Goal: Transaction & Acquisition: Purchase product/service

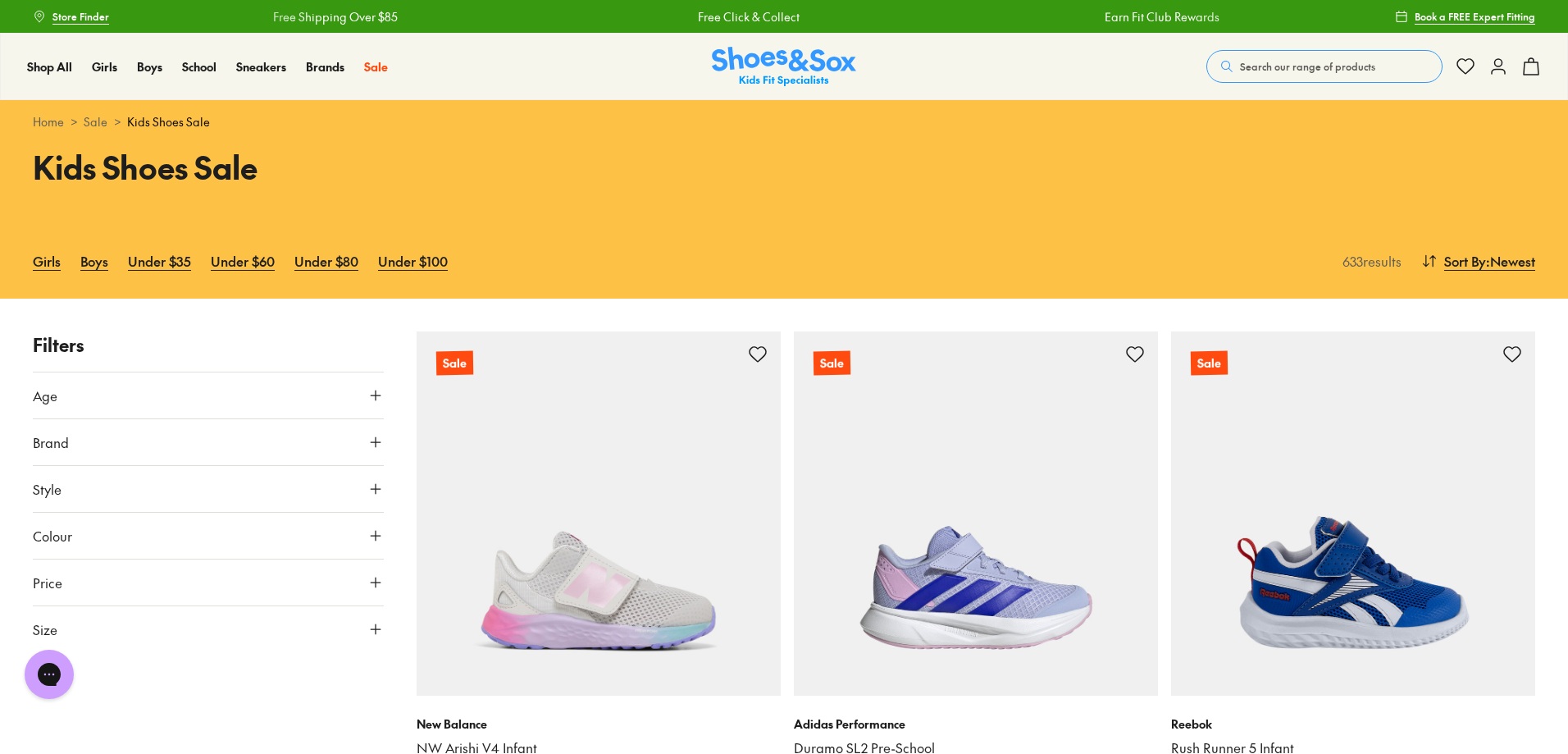
click at [116, 630] on button "Size" at bounding box center [208, 629] width 351 height 46
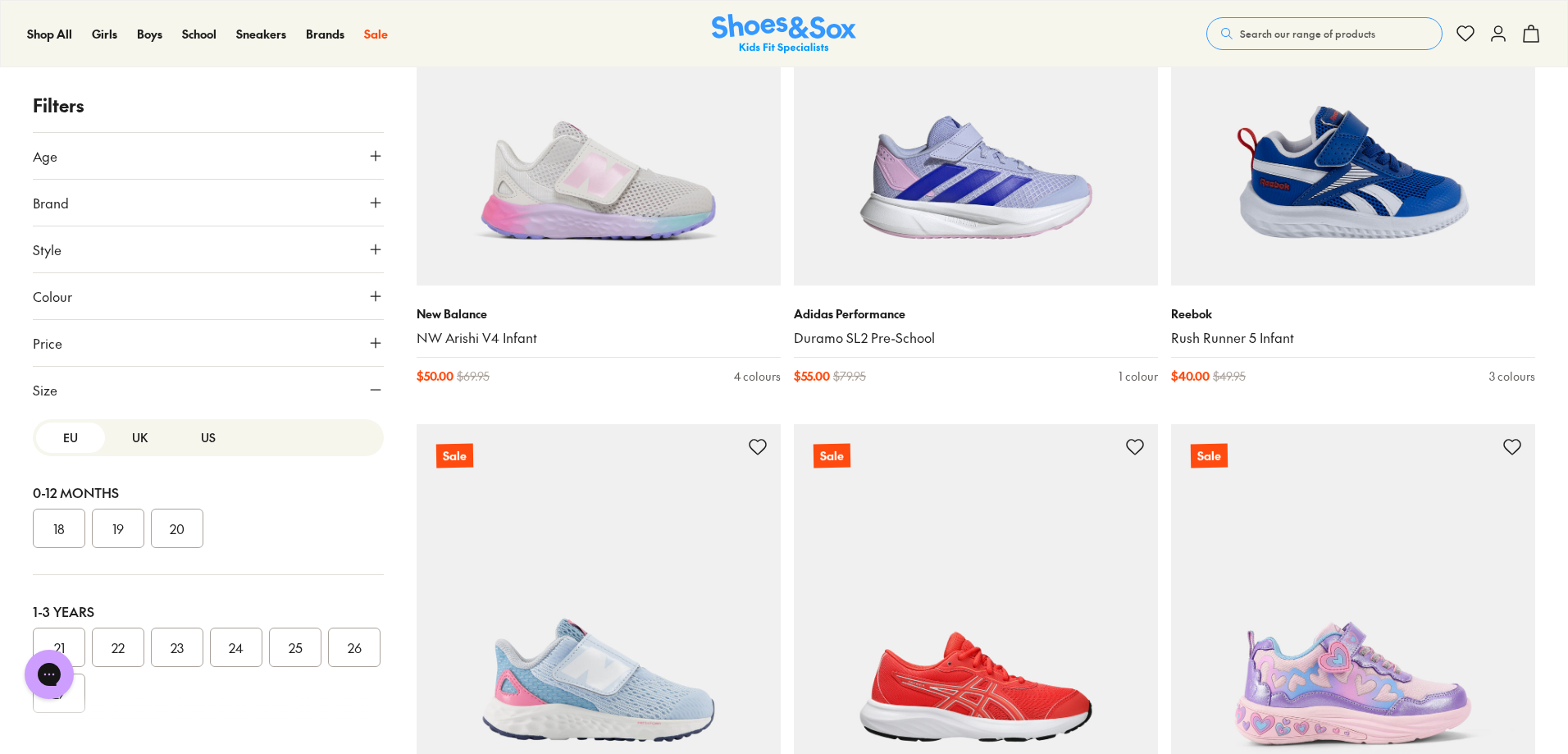
click at [217, 441] on button "US" at bounding box center [208, 437] width 69 height 30
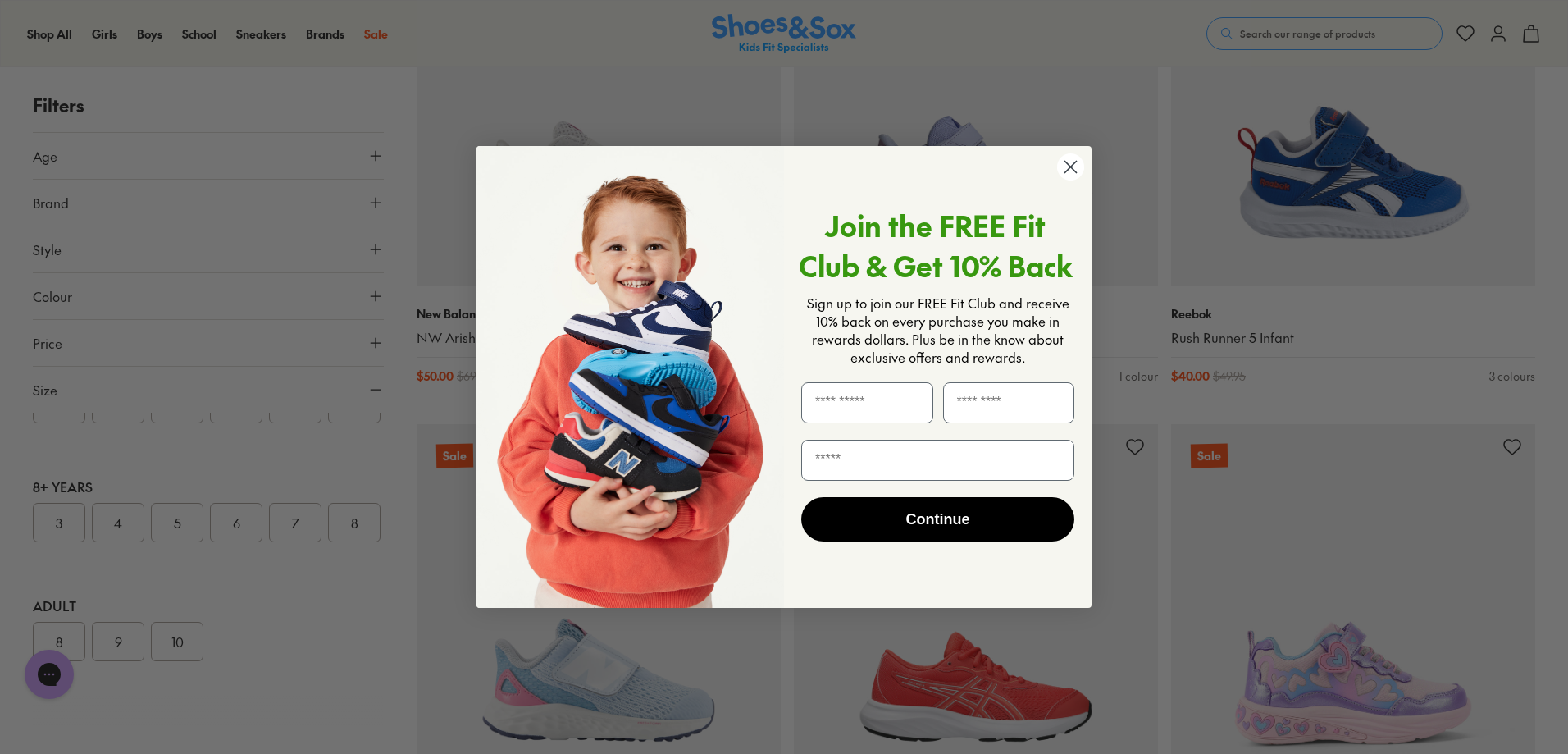
click at [1075, 167] on circle "Close dialog" at bounding box center [1071, 167] width 28 height 28
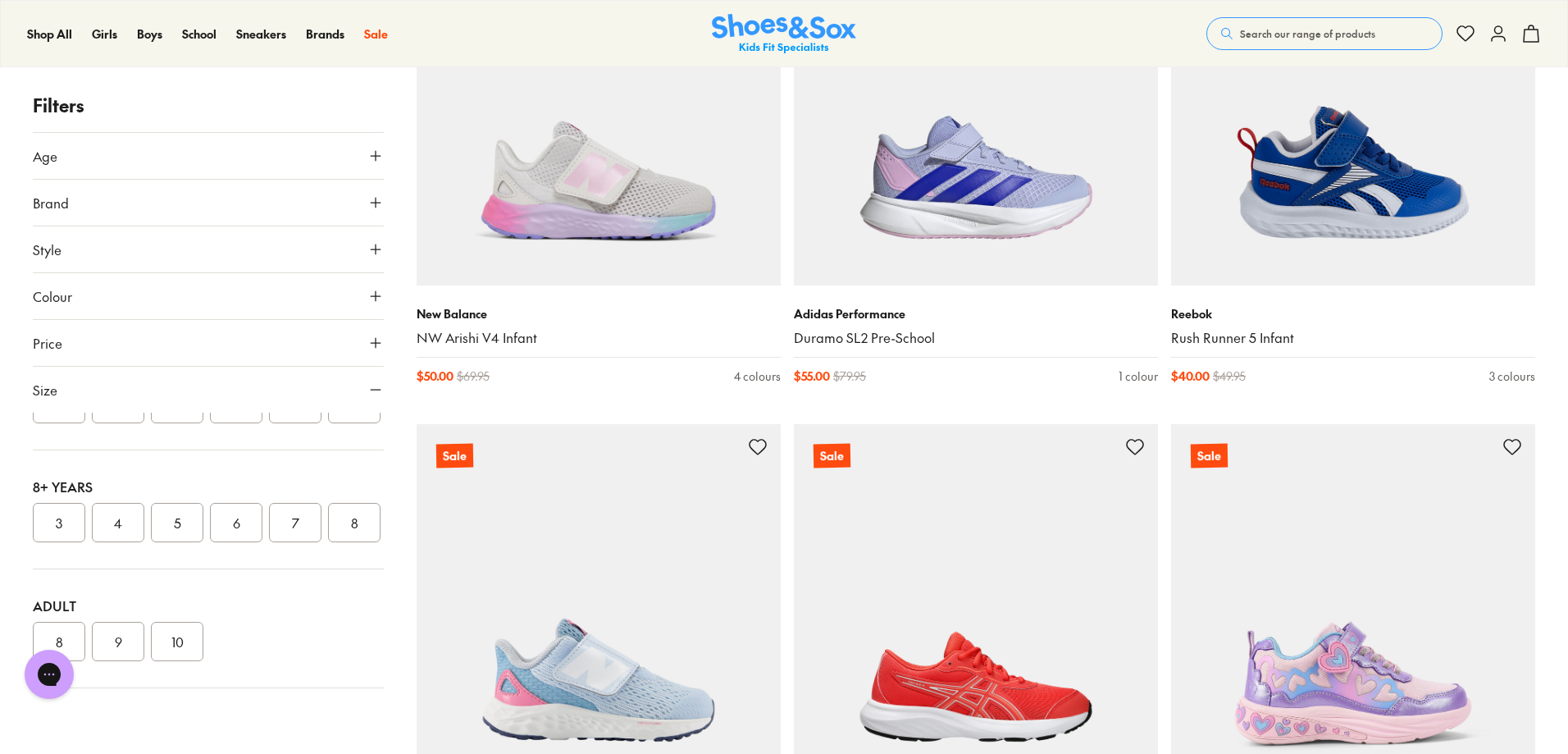
scroll to position [320, 0]
click at [299, 466] on button "2" at bounding box center [294, 446] width 52 height 39
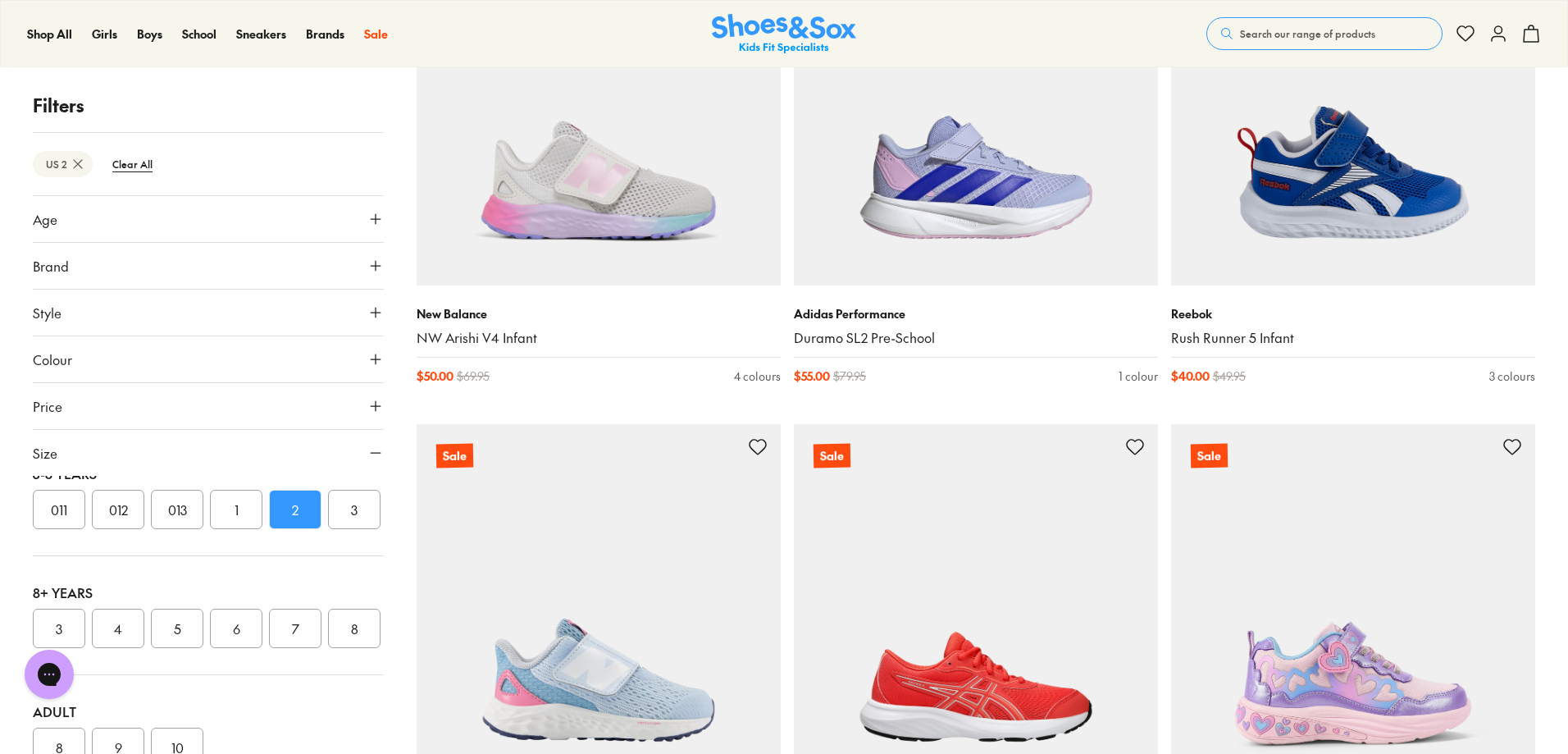
scroll to position [9, 0]
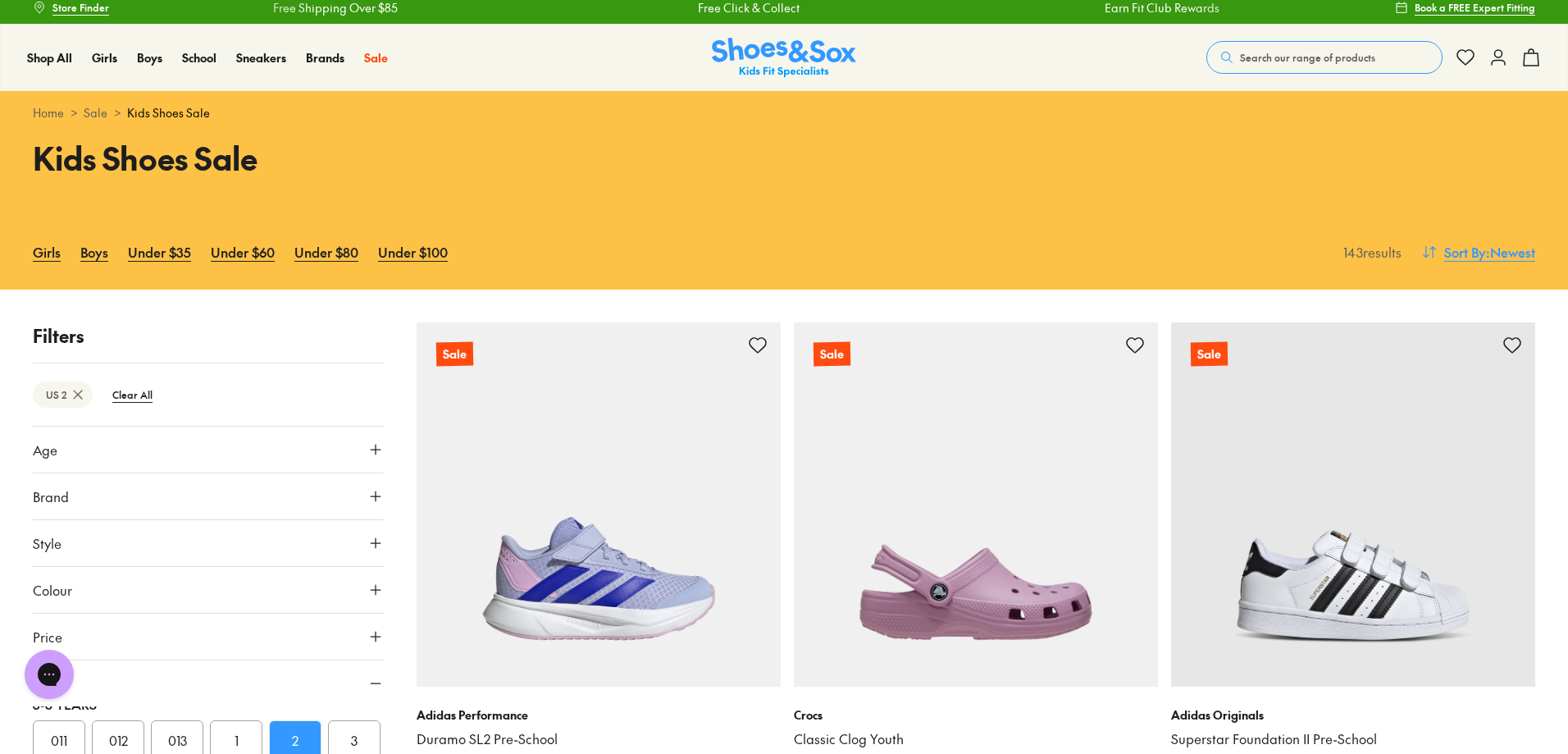
click at [1474, 260] on span "Sort By" at bounding box center [1465, 251] width 42 height 19
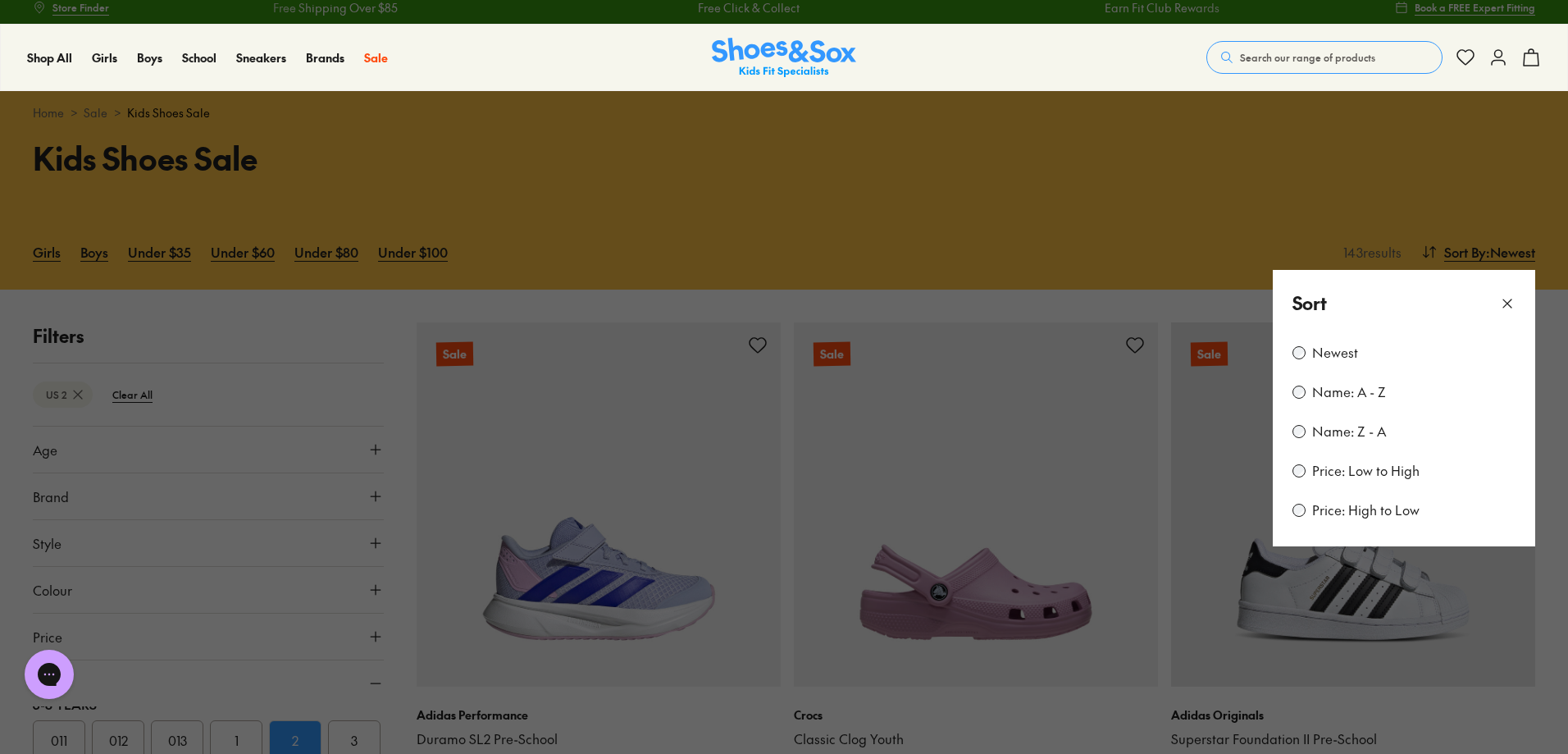
click at [1378, 472] on label "Price: Low to High" at bounding box center [1365, 471] width 107 height 18
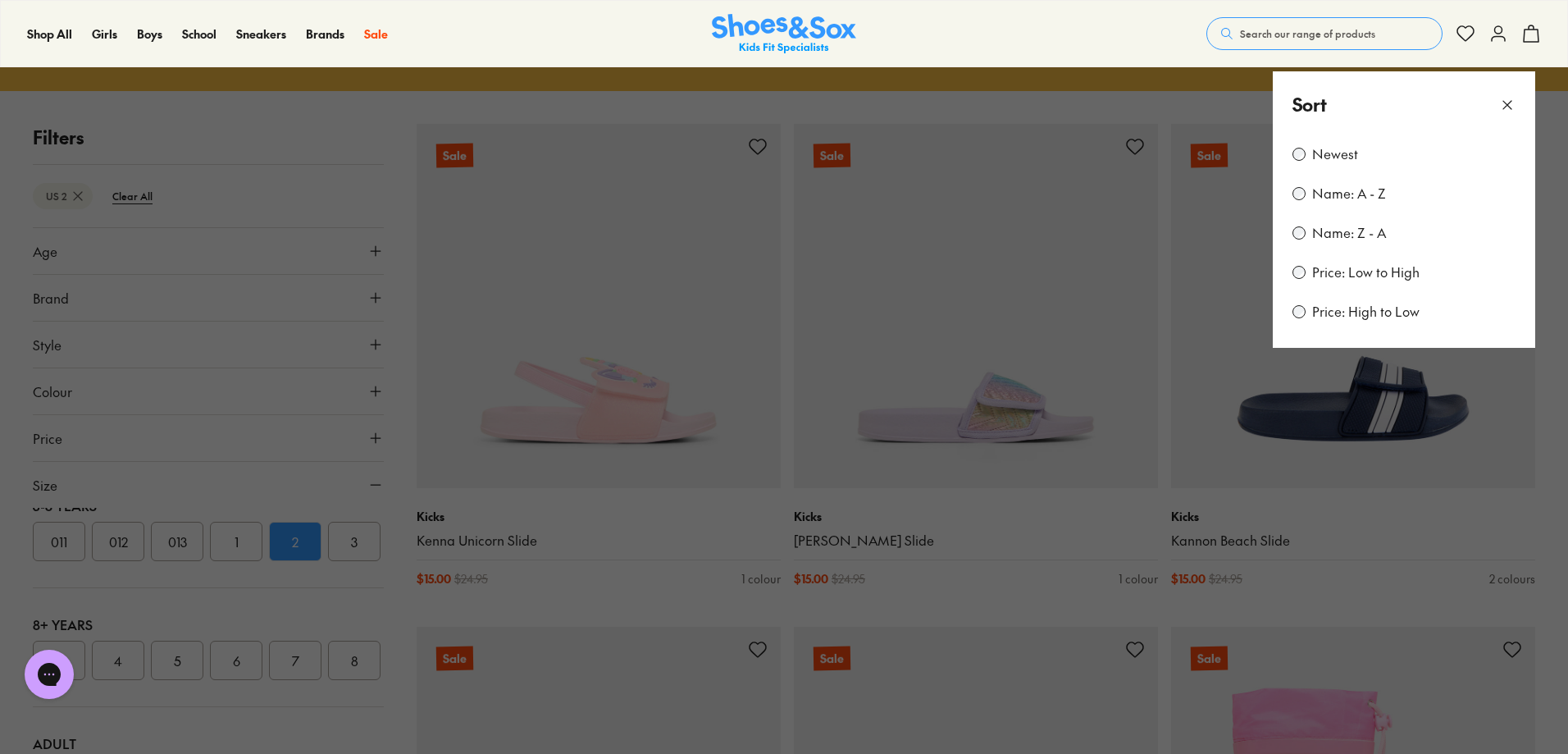
click at [1512, 104] on icon at bounding box center [1507, 105] width 17 height 17
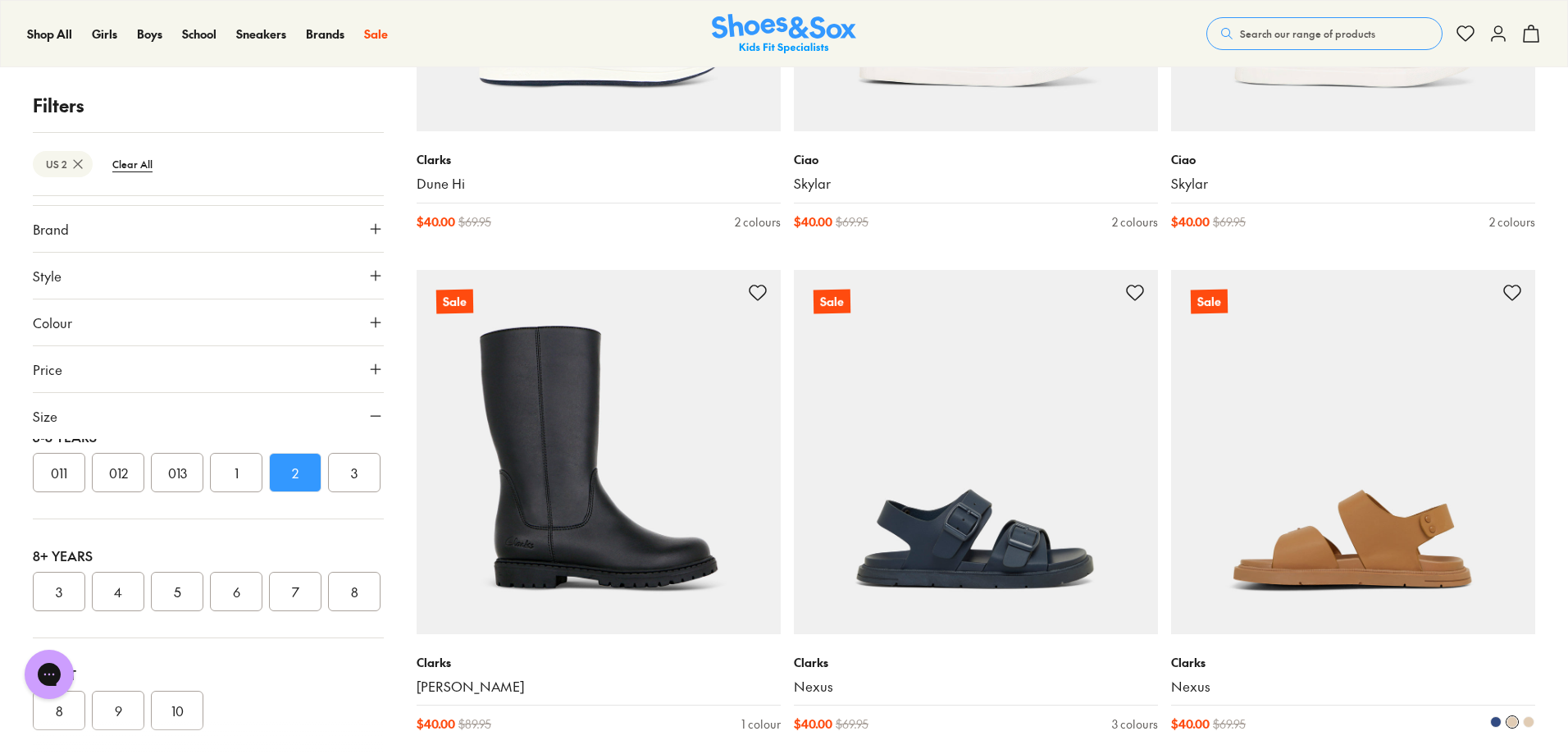
scroll to position [3898, 0]
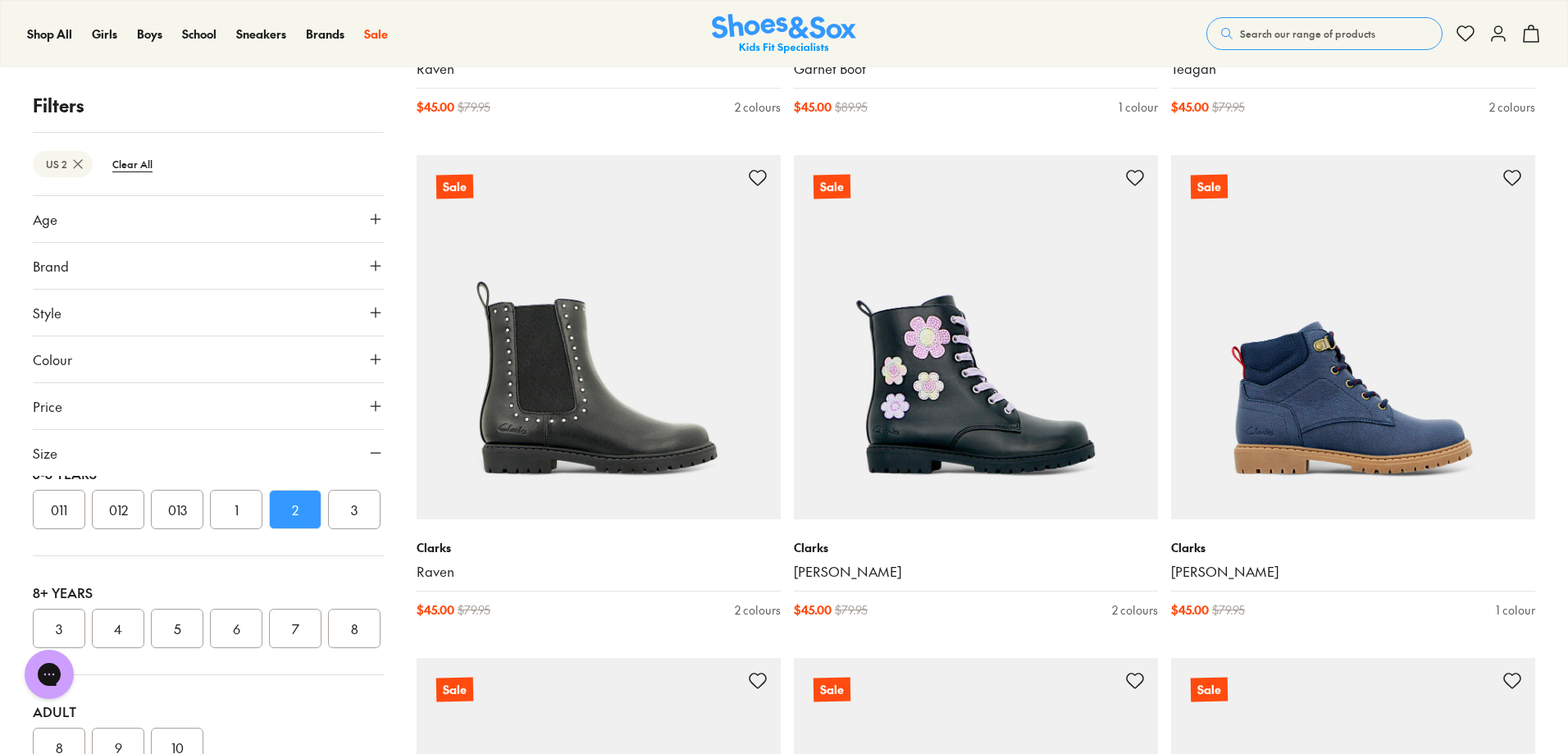
scroll to position [5539, 0]
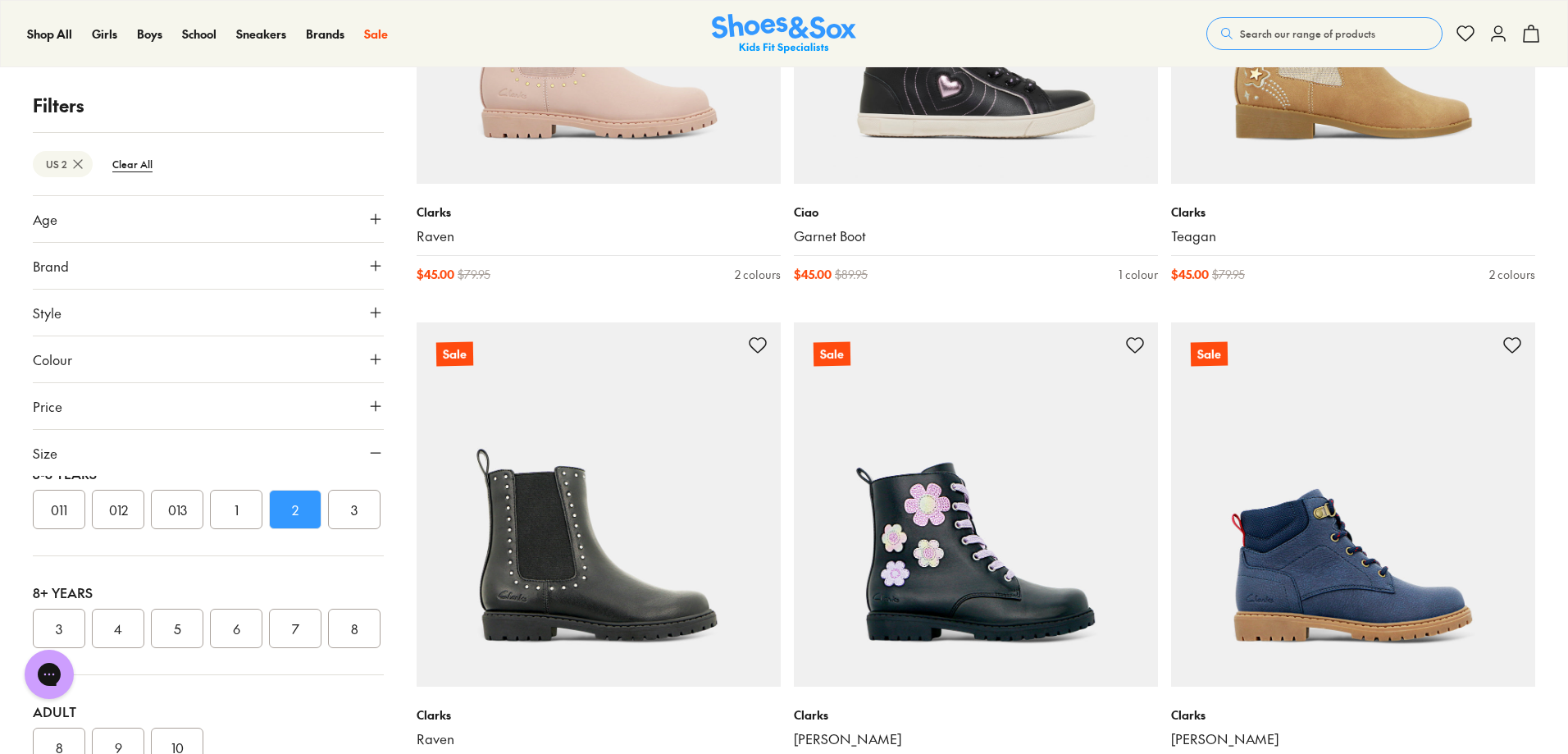
click at [326, 215] on button "Age" at bounding box center [208, 219] width 351 height 46
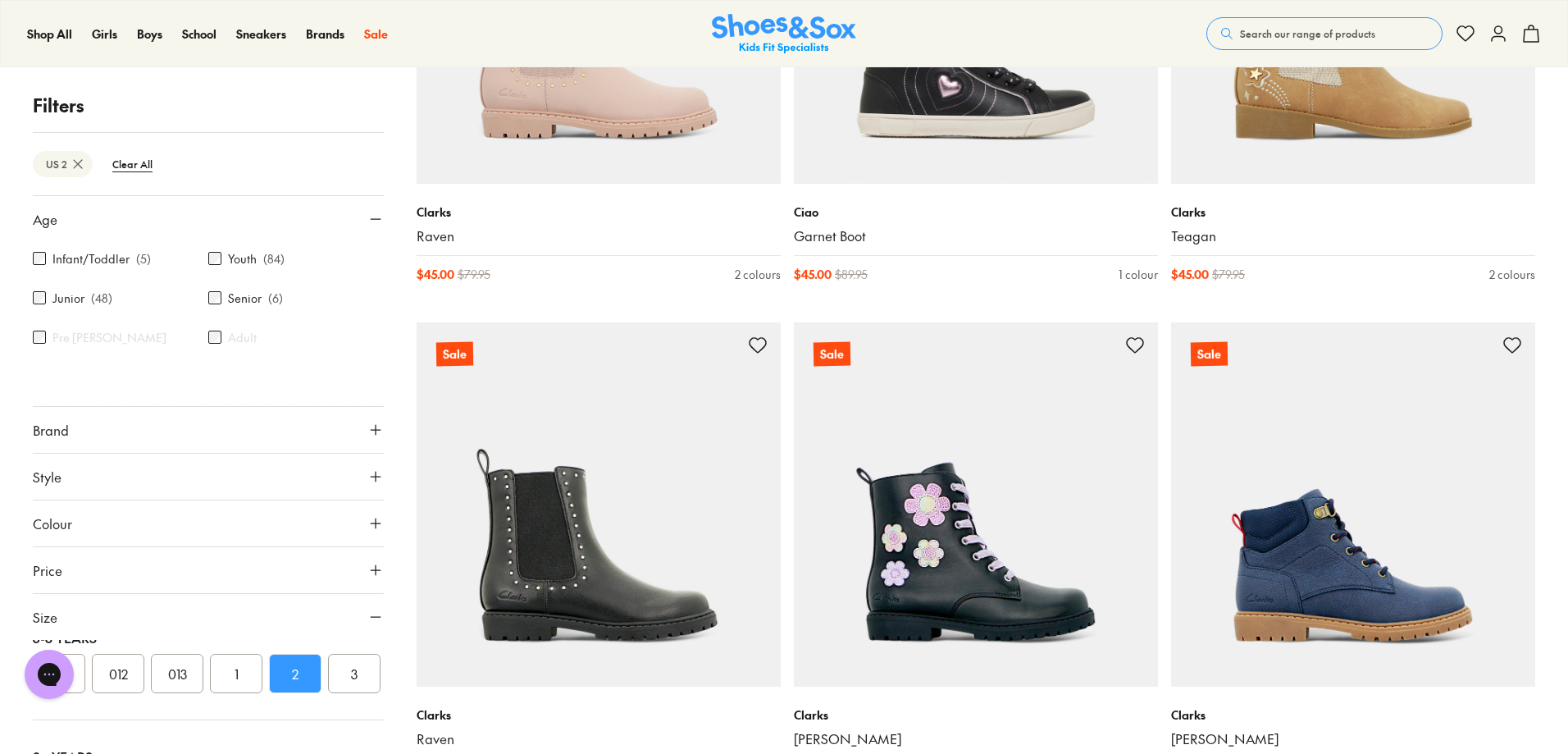
click at [326, 215] on button "Age" at bounding box center [208, 219] width 351 height 46
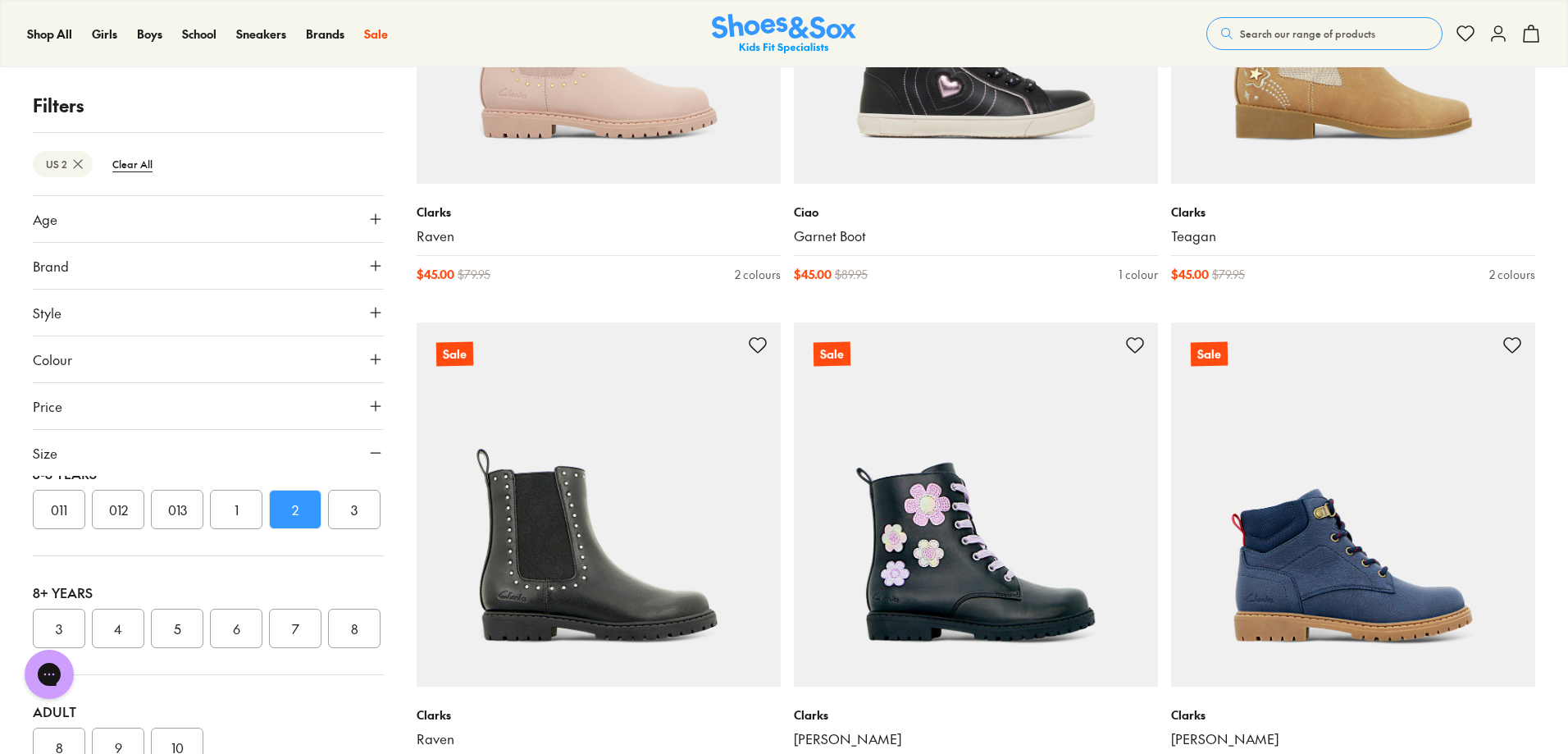
click at [298, 320] on button "Style" at bounding box center [208, 313] width 351 height 46
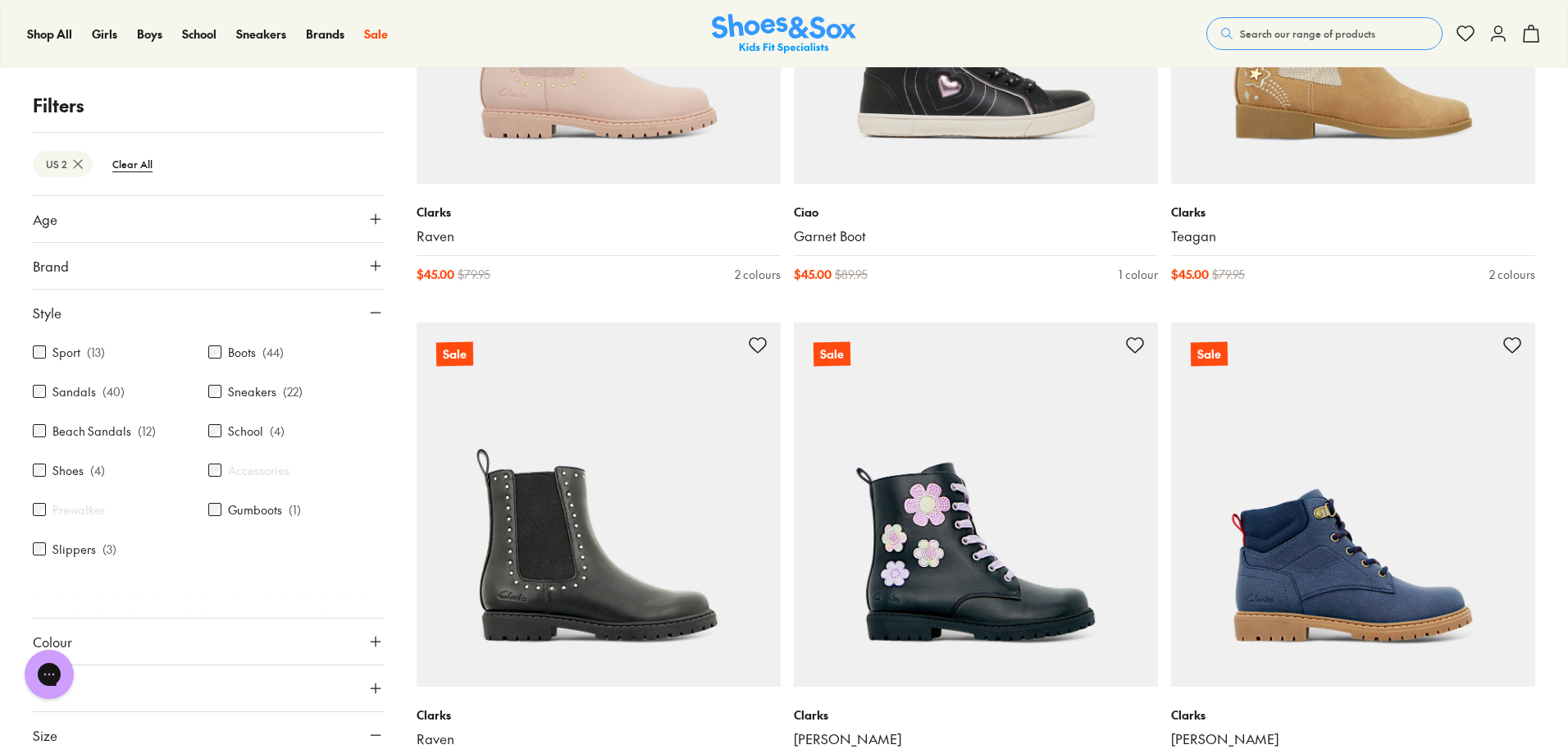
click at [298, 320] on button "Style" at bounding box center [208, 313] width 351 height 46
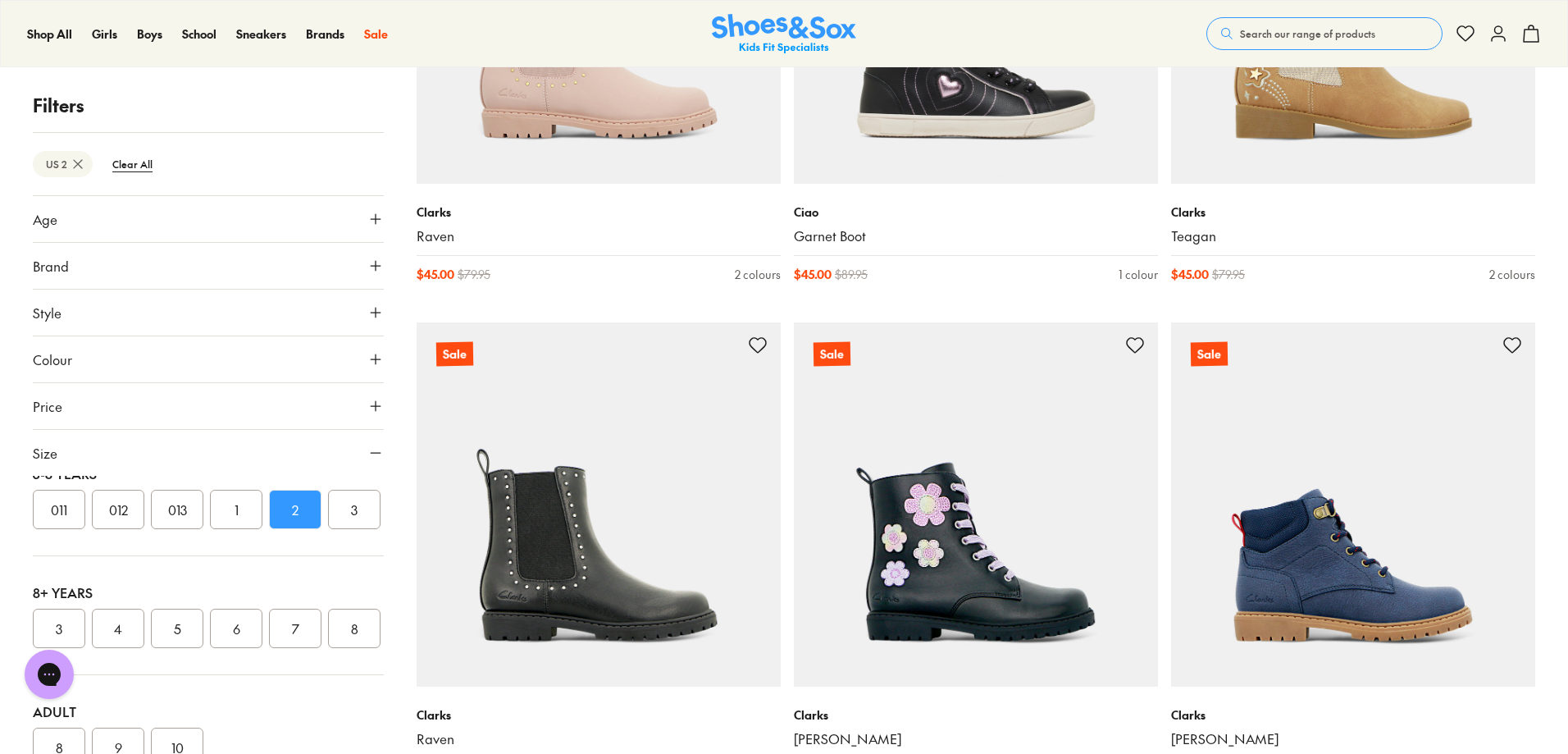
click at [298, 320] on button "Style" at bounding box center [208, 313] width 351 height 46
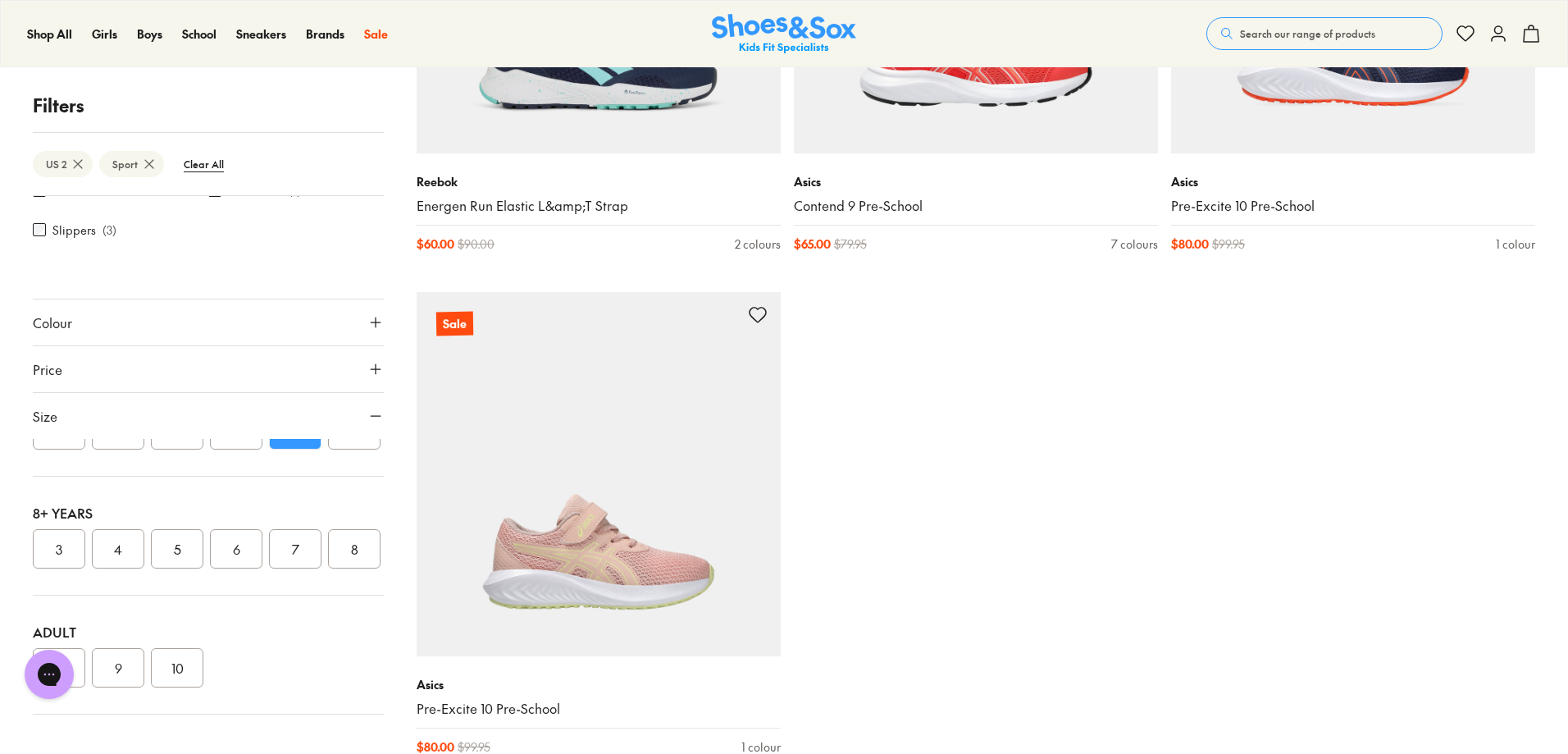
scroll to position [2460, 0]
